Goal: Task Accomplishment & Management: Complete application form

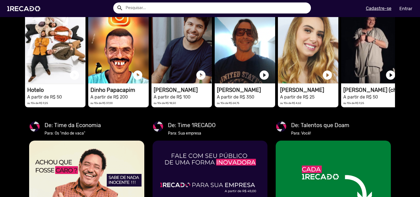
scroll to position [877, 0]
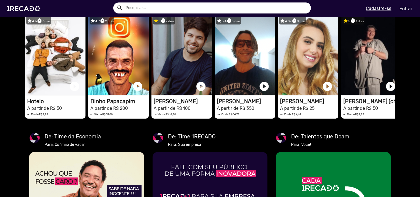
click at [387, 8] on u "Cadastre-se" at bounding box center [379, 8] width 26 height 5
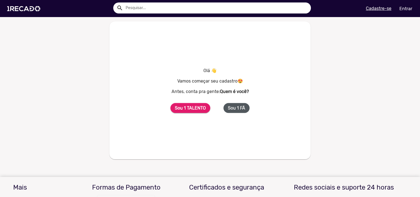
click at [231, 112] on button "Sou 1 FÃ" at bounding box center [236, 108] width 26 height 10
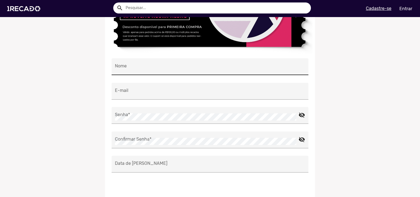
scroll to position [110, 0]
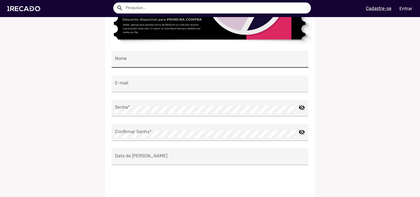
click at [147, 65] on div "Nome" at bounding box center [210, 59] width 190 height 17
click at [150, 61] on input "Nome" at bounding box center [210, 60] width 190 height 7
type input "[PERSON_NAME]"
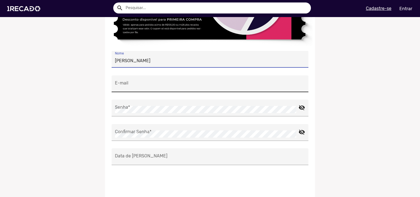
click at [158, 82] on input "E-mail" at bounding box center [210, 85] width 190 height 7
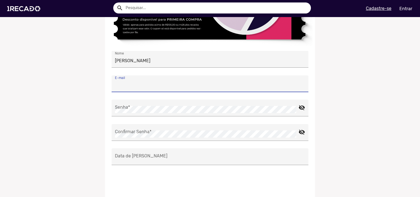
type input "[EMAIL_ADDRESS][DOMAIN_NAME]"
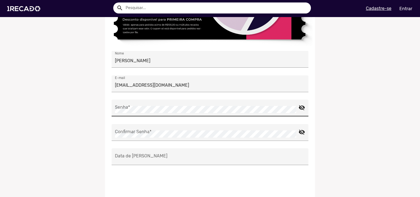
click at [169, 104] on div "Senha *" at bounding box center [207, 107] width 184 height 17
click at [299, 107] on mat-icon "visibility_off" at bounding box center [301, 105] width 7 height 7
click at [33, 110] on ng-component "Cadastre-se e ganhe R$25 no seu primeiro pedido 🤑 [PERSON_NAME] [EMAIL_ADDRESS]…" at bounding box center [210, 100] width 420 height 376
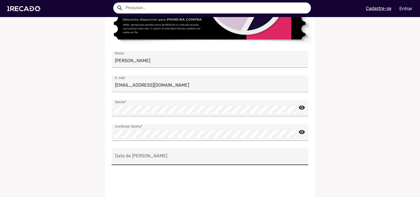
click at [122, 153] on div "Data de [PERSON_NAME]" at bounding box center [210, 156] width 190 height 17
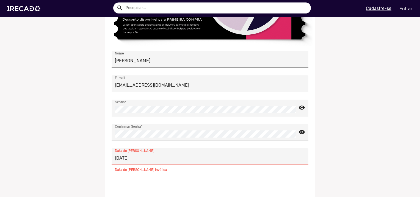
click at [139, 159] on input "[DATE]" at bounding box center [210, 157] width 190 height 7
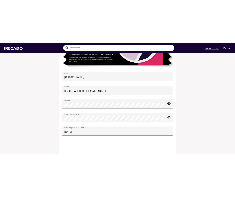
scroll to position [192, 0]
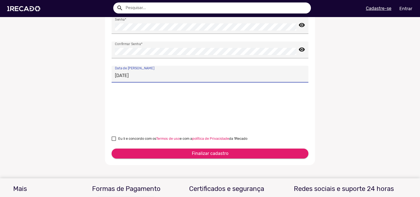
type input "[DATE]"
click at [115, 138] on div at bounding box center [114, 138] width 4 height 4
click at [114, 141] on input "Eu li e concordo com os Termos de uso e com a política de Privacidade da 1Recado" at bounding box center [113, 141] width 0 height 0
checkbox input "true"
click at [124, 148] on button "Finalizar cadastro" at bounding box center [210, 153] width 197 height 10
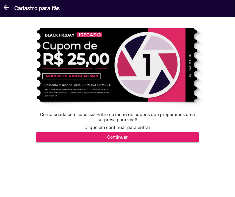
scroll to position [0, 0]
click at [146, 139] on button "Continuar" at bounding box center [117, 137] width 163 height 10
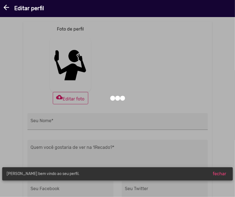
type input "[PERSON_NAME]"
type input "[URL][DOMAIN_NAME]"
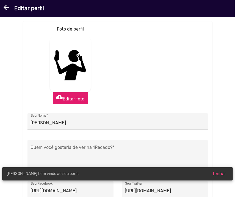
click at [59, 98] on mat-icon "cloud_upload" at bounding box center [59, 97] width 7 height 7
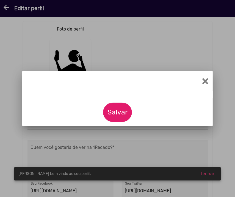
click at [98, 113] on div "Salvar" at bounding box center [117, 112] width 190 height 28
click at [110, 115] on button "Salvar" at bounding box center [117, 112] width 29 height 19
click at [203, 80] on span "×" at bounding box center [205, 81] width 7 height 15
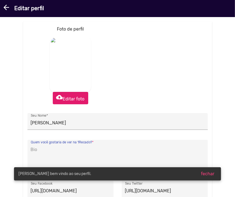
drag, startPoint x: 90, startPoint y: 100, endPoint x: 66, endPoint y: 98, distance: 24.5
click at [66, 98] on label "cloud_upload Editar foto" at bounding box center [70, 98] width 35 height 12
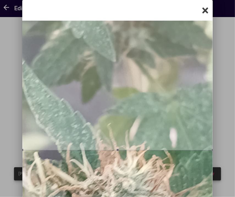
drag, startPoint x: 168, startPoint y: 114, endPoint x: 168, endPoint y: 209, distance: 94.5
click at [168, 19] on html "arrow_back Editar perfil search menu help_outline [PERSON_NAME] search Ver todo…" at bounding box center [117, 9] width 235 height 19
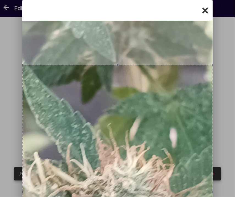
drag, startPoint x: 155, startPoint y: 182, endPoint x: 144, endPoint y: 127, distance: 56.1
click at [146, 112] on div at bounding box center [117, 192] width 190 height 254
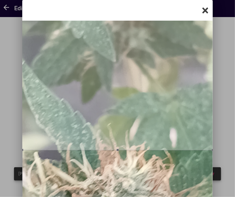
drag, startPoint x: 143, startPoint y: 128, endPoint x: 153, endPoint y: 209, distance: 81.6
click at [153, 19] on html "arrow_back Editar perfil search menu help_outline [PERSON_NAME] search Ver todo…" at bounding box center [117, 9] width 235 height 19
drag, startPoint x: 235, startPoint y: 131, endPoint x: 230, endPoint y: 146, distance: 15.8
click at [231, 147] on div at bounding box center [117, 98] width 235 height 197
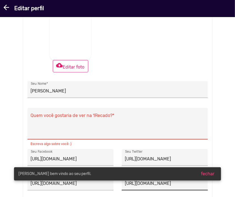
scroll to position [79, 0]
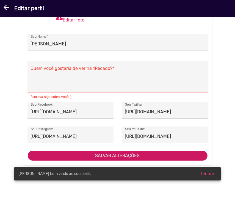
click at [130, 154] on span "SALVAR ALTERAÇÕES" at bounding box center [117, 155] width 45 height 5
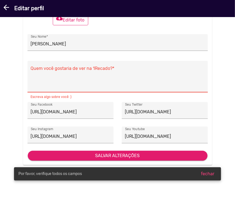
click at [213, 177] on button "fechar" at bounding box center [207, 174] width 22 height 10
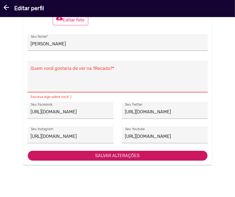
click at [181, 158] on button "SALVAR ALTERAÇÕES" at bounding box center [118, 156] width 180 height 10
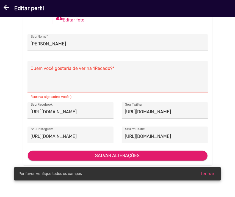
click at [206, 171] on span "fechar" at bounding box center [207, 173] width 13 height 5
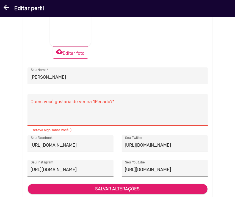
scroll to position [0, 0]
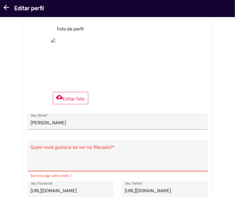
click at [79, 165] on textarea "Quem você gostaria de ver na 1Recado? *" at bounding box center [118, 156] width 174 height 23
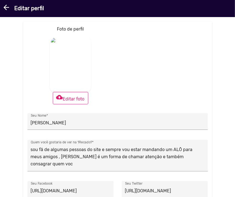
click at [140, 130] on div "[PERSON_NAME] Seu Nome *" at bounding box center [117, 125] width 180 height 24
click at [191, 159] on textarea "sou fã de algumas pessoas do site e sempre vou estar mandando um ALÔ para meus …" at bounding box center [118, 156] width 174 height 23
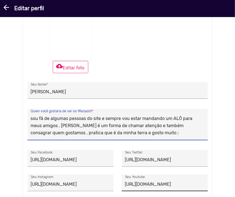
scroll to position [79, 0]
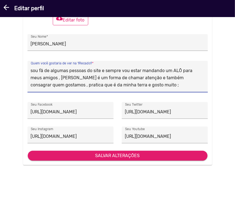
type textarea "sou fã de algumas pessoas do site e sempre vou estar mandando um ALÔ para meus …"
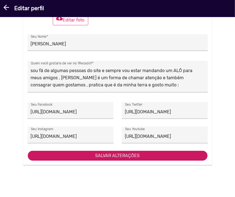
click at [134, 159] on button "SALVAR ALTERAÇÕES" at bounding box center [118, 156] width 180 height 10
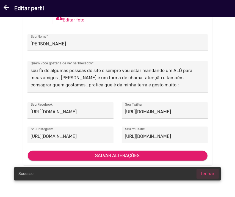
click at [208, 174] on span "fechar" at bounding box center [207, 173] width 13 height 5
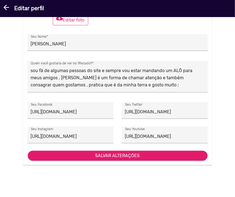
scroll to position [0, 0]
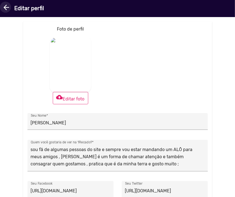
click at [7, 10] on mat-icon "arrow_back" at bounding box center [5, 7] width 7 height 7
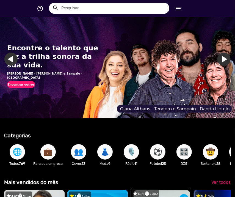
scroll to position [110, 0]
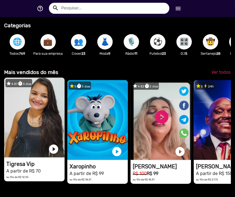
click at [20, 123] on video "1RECADO vídeos dedicados para fãs e empresas" at bounding box center [34, 117] width 60 height 80
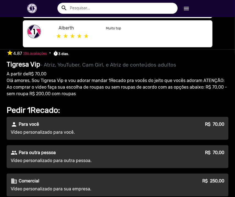
scroll to position [275, 0]
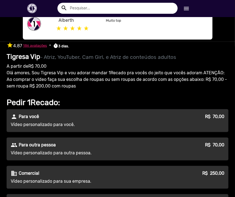
click at [90, 153] on p "Vídeo personalizado para outra pessoa." at bounding box center [85, 152] width 149 height 7
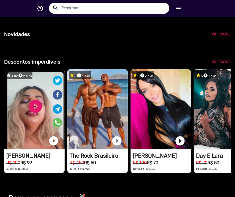
scroll to position [0, 693]
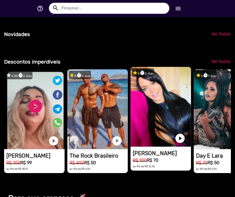
click at [156, 108] on video "1RECADO vídeos dedicados para fãs e empresas" at bounding box center [161, 107] width 60 height 80
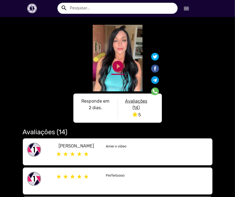
click at [118, 64] on link "play_circle_filled" at bounding box center [117, 66] width 13 height 13
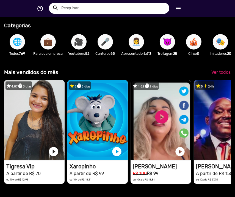
scroll to position [0, 462]
click at [82, 39] on span "🎥" at bounding box center [78, 41] width 9 height 15
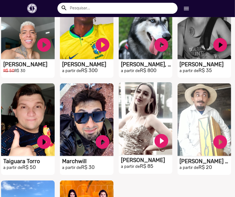
scroll to position [55, 0]
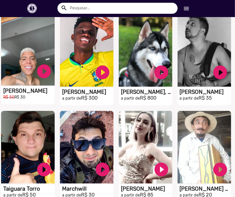
click at [26, 73] on video "S1RECADO vídeos dedicados para fãs e empresas" at bounding box center [28, 49] width 54 height 73
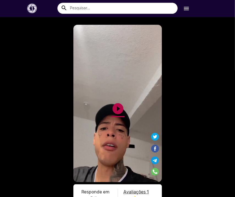
click at [113, 110] on link "play_circle_filled" at bounding box center [117, 108] width 13 height 13
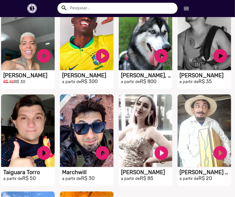
scroll to position [82, 0]
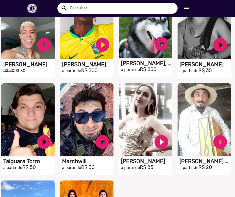
click at [145, 51] on video "S1RECADO vídeos dedicados para fãs e empresas" at bounding box center [146, 21] width 54 height 73
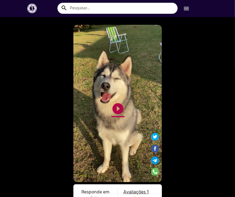
click at [114, 109] on link "play_circle_filled" at bounding box center [117, 108] width 13 height 13
click at [4, 48] on div "S1RECADO vídeos dedicados para fãs e empresas S1RECADO vídeos dedicados para fã…" at bounding box center [117, 113] width 235 height 193
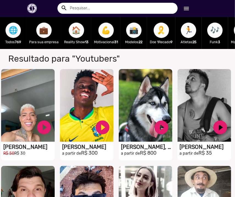
click at [215, 32] on span "🎶" at bounding box center [214, 30] width 9 height 15
